Goal: Transaction & Acquisition: Download file/media

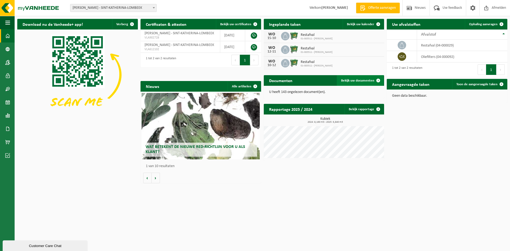
click at [345, 79] on span "Bekijk uw documenten" at bounding box center [357, 80] width 33 height 3
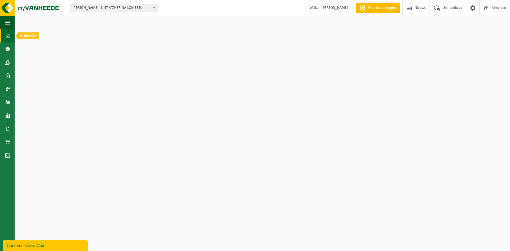
click at [9, 37] on span at bounding box center [7, 35] width 5 height 13
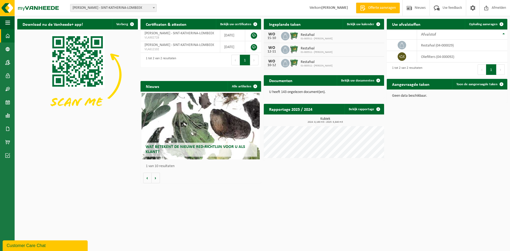
click at [10, 37] on link "Dashboard" at bounding box center [7, 35] width 15 height 13
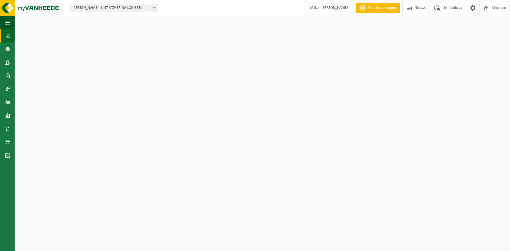
drag, startPoint x: 0, startPoint y: 0, endPoint x: 10, endPoint y: 37, distance: 38.4
click at [10, 37] on link "Dashboard" at bounding box center [7, 35] width 15 height 13
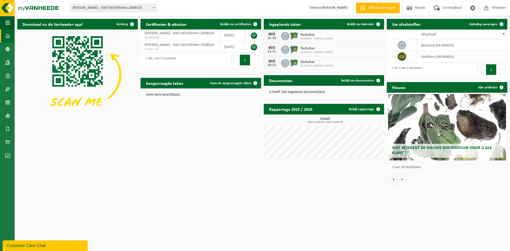
click at [279, 92] on p "U heeft 143 ongelezen document(en)." at bounding box center [324, 92] width 110 height 4
click at [363, 80] on span "Bekijk uw documenten" at bounding box center [357, 80] width 33 height 3
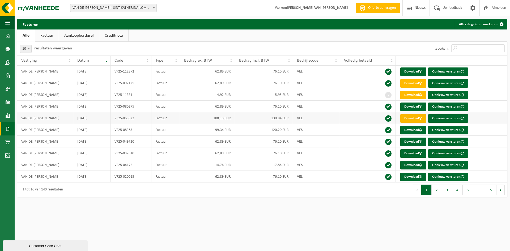
click at [404, 119] on link "Download" at bounding box center [414, 118] width 26 height 9
click at [407, 71] on link "Download" at bounding box center [414, 72] width 26 height 9
click at [7, 38] on span at bounding box center [7, 35] width 5 height 13
